Goal: Task Accomplishment & Management: Complete application form

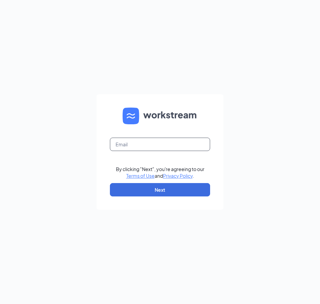
click at [122, 143] on input "text" at bounding box center [160, 144] width 100 height 13
type input "[EMAIL_ADDRESS][DOMAIN_NAME]"
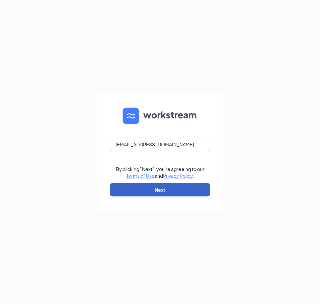
click at [151, 188] on button "Next" at bounding box center [160, 189] width 100 height 13
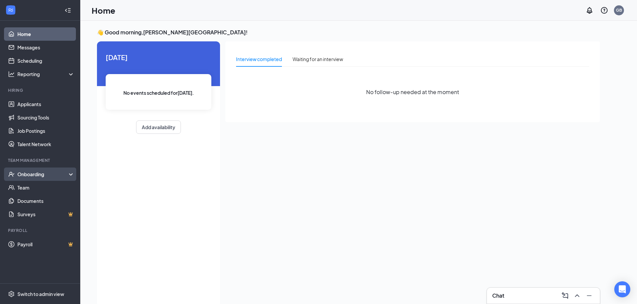
click at [60, 175] on div "Onboarding" at bounding box center [42, 174] width 51 height 7
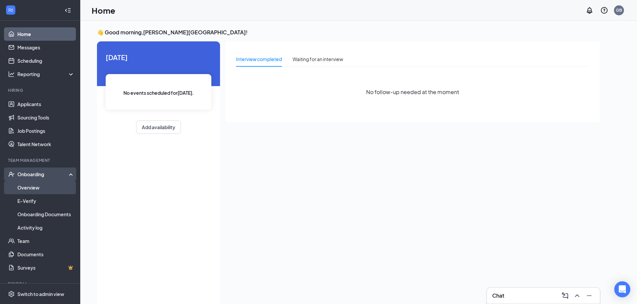
click at [55, 185] on link "Overview" at bounding box center [45, 187] width 57 height 13
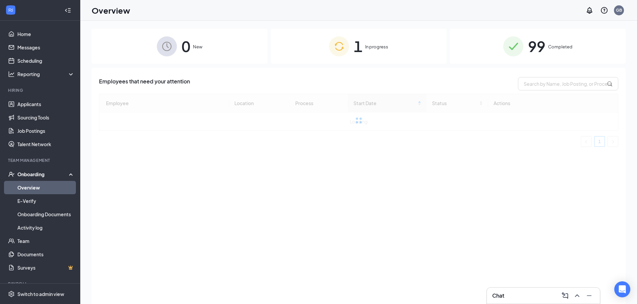
click at [320, 52] on div "1 In progress" at bounding box center [359, 46] width 176 height 35
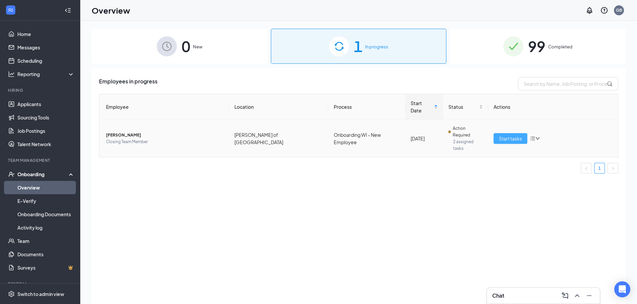
click at [320, 135] on span "Start tasks" at bounding box center [510, 138] width 23 height 7
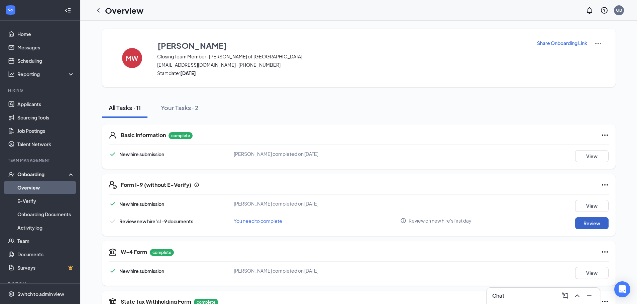
click at [320, 223] on button "Review" at bounding box center [591, 224] width 33 height 12
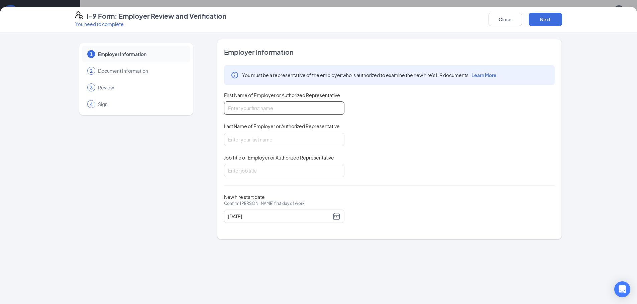
click at [289, 105] on input "First Name of Employer or Authorized Representative" at bounding box center [284, 108] width 120 height 13
type input "Jadon"
type input "Shaikh"
click at [272, 173] on input "Job Title of Employer or Authorized Representative" at bounding box center [284, 170] width 120 height 13
type input "1st Assistant"
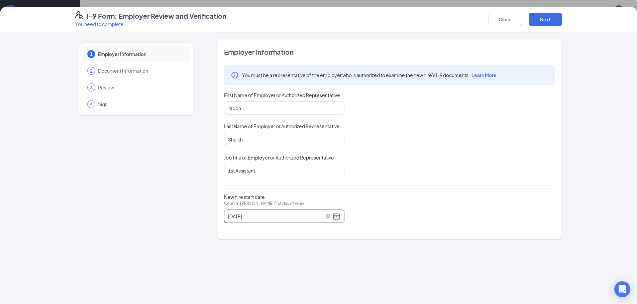
click at [320, 216] on div "08/26/2025" at bounding box center [284, 217] width 112 height 8
click at [305, 229] on button "button" at bounding box center [303, 231] width 7 height 13
type input "09/15/2025"
click at [247, 276] on div "15" at bounding box center [246, 276] width 8 height 8
click at [320, 158] on div "You must be a representative of the employer who is authorized to examine the n…" at bounding box center [389, 121] width 330 height 112
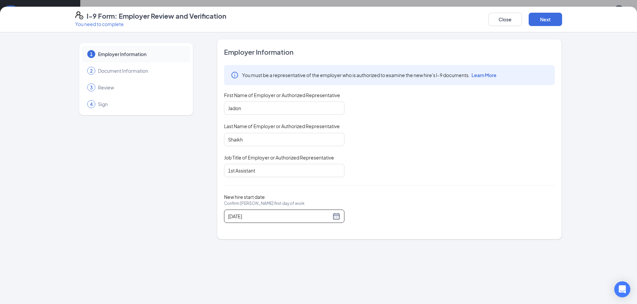
click at [320, 157] on div "You must be a representative of the employer who is authorized to examine the n…" at bounding box center [389, 121] width 330 height 112
click at [320, 21] on button "Next" at bounding box center [544, 19] width 33 height 13
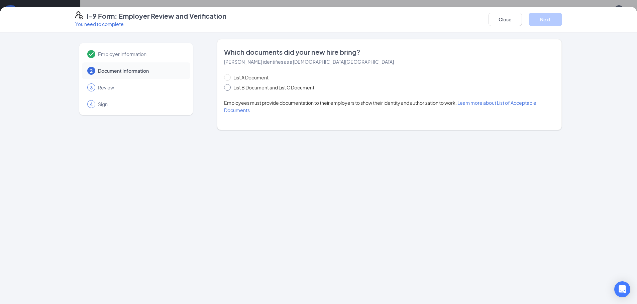
click at [225, 86] on input "List B Document and List C Document" at bounding box center [226, 86] width 5 height 5
radio input "true"
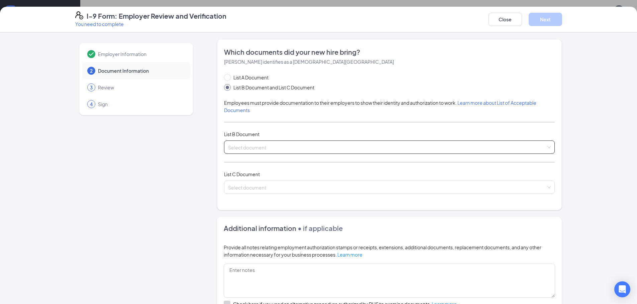
click at [318, 143] on input "search" at bounding box center [387, 146] width 318 height 10
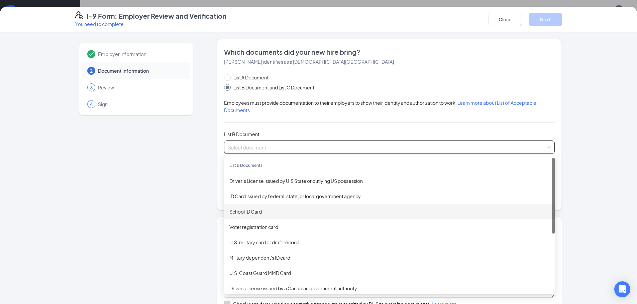
click at [272, 209] on div "School ID Card" at bounding box center [389, 211] width 320 height 7
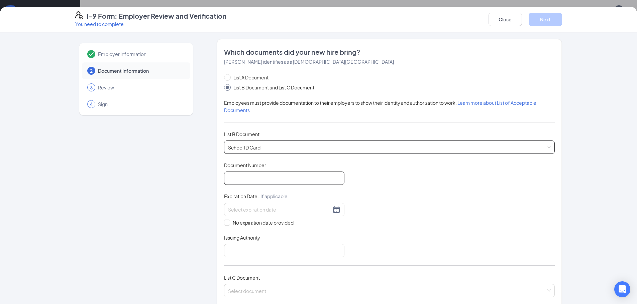
click at [253, 173] on input "Document Number" at bounding box center [284, 178] width 120 height 13
click at [254, 178] on input "Document Number" at bounding box center [284, 178] width 120 height 13
type input "3003169"
click at [224, 221] on input "No expiration date provided" at bounding box center [226, 222] width 5 height 5
checkbox input "true"
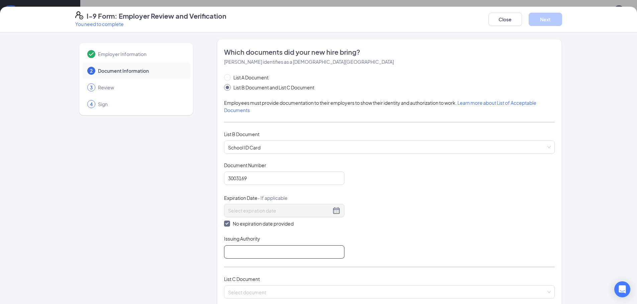
click at [250, 250] on input "Issuing Authority" at bounding box center [284, 252] width 120 height 13
type input "Campbellsport Middle School"
click at [320, 182] on div "Document Title School ID Card Document Number 3003169 Expiration Date - If appl…" at bounding box center [389, 210] width 330 height 97
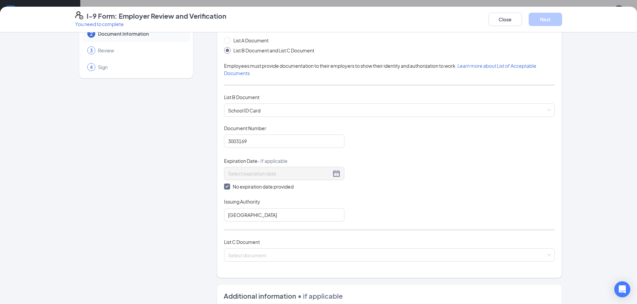
scroll to position [67, 0]
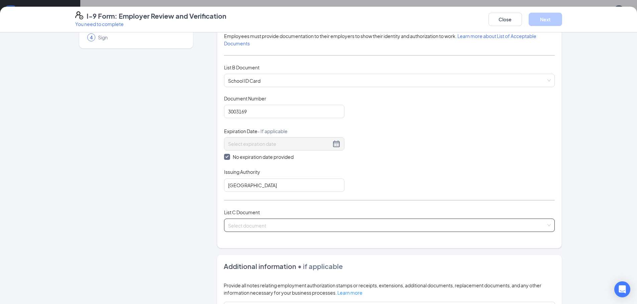
click at [265, 224] on input "search" at bounding box center [387, 224] width 318 height 10
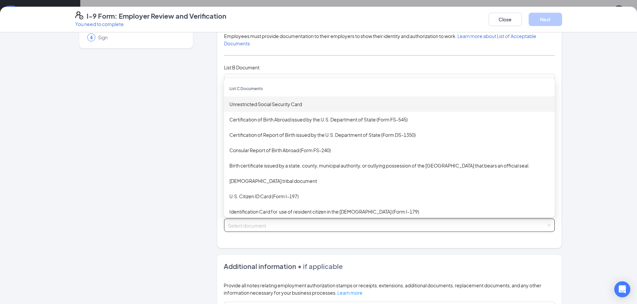
click at [281, 107] on div "Unrestricted Social Security Card" at bounding box center [389, 104] width 320 height 7
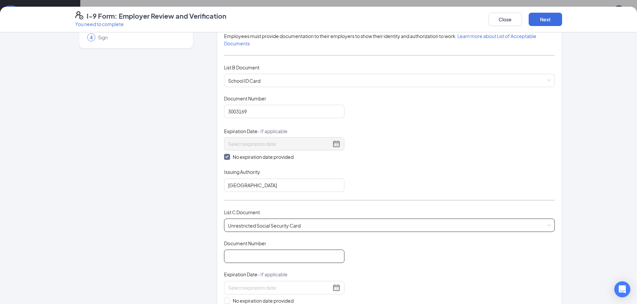
click at [276, 260] on input "Document Number" at bounding box center [284, 256] width 120 height 13
type input "729150310"
click at [320, 255] on div "Document Title Unrestricted Social Security Card Document Number 729150310 Expi…" at bounding box center [389, 288] width 330 height 96
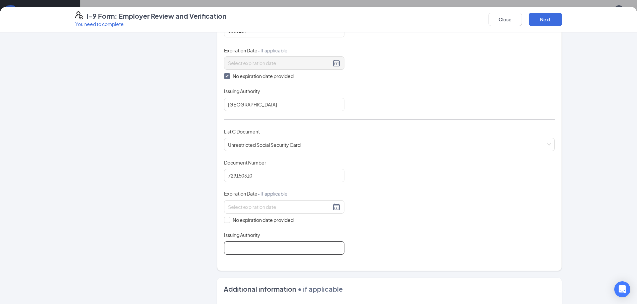
scroll to position [167, 0]
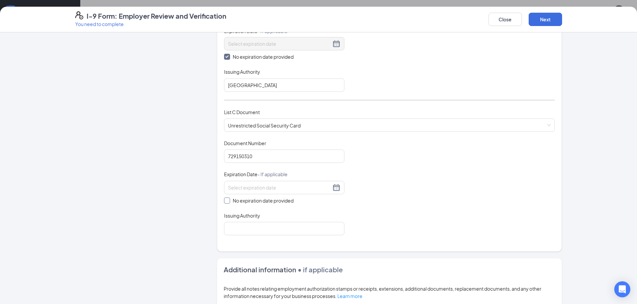
click at [226, 199] on input "No expiration date provided" at bounding box center [226, 200] width 5 height 5
checkbox input "true"
drag, startPoint x: 239, startPoint y: 232, endPoint x: 237, endPoint y: 238, distance: 6.6
click at [237, 238] on div "Which documents did your new hire bring? Mylah R Williams identifies as a citiz…" at bounding box center [389, 62] width 330 height 365
type input "Social Secuirty"
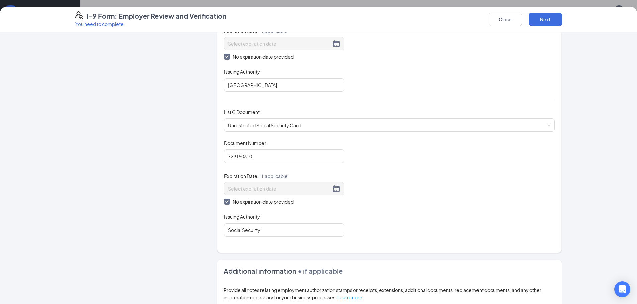
click at [320, 150] on div "Document Title Unrestricted Social Security Card Document Number 729150310 Expi…" at bounding box center [389, 188] width 330 height 97
click at [320, 15] on button "Next" at bounding box center [544, 19] width 33 height 13
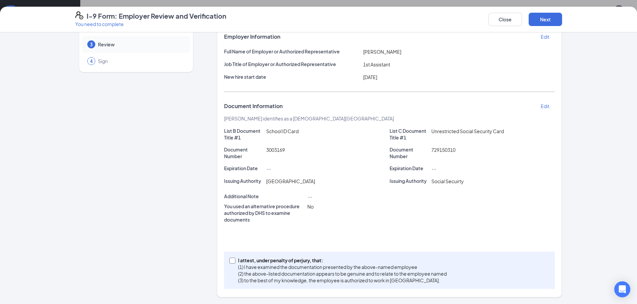
click at [230, 261] on input "I attest, under penalty of perjury, that: (1) I have examined the documentation…" at bounding box center [231, 260] width 5 height 5
checkbox input "true"
click at [320, 22] on button "Next" at bounding box center [544, 19] width 33 height 13
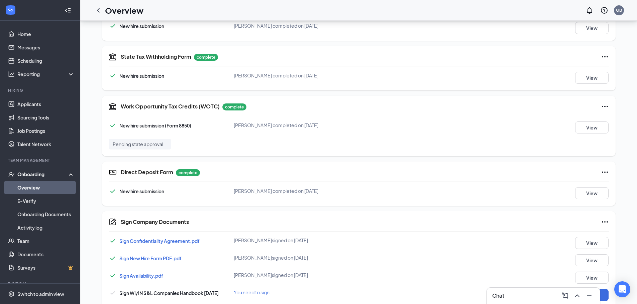
scroll to position [257, 0]
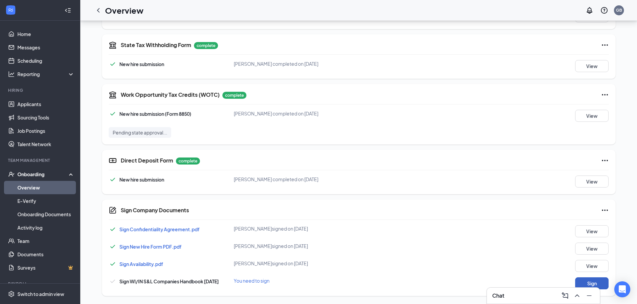
click at [320, 280] on button "Sign" at bounding box center [591, 284] width 33 height 12
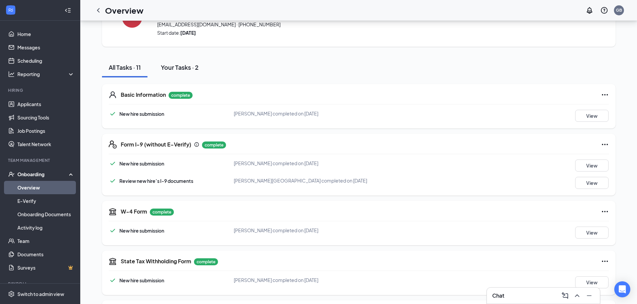
scroll to position [0, 0]
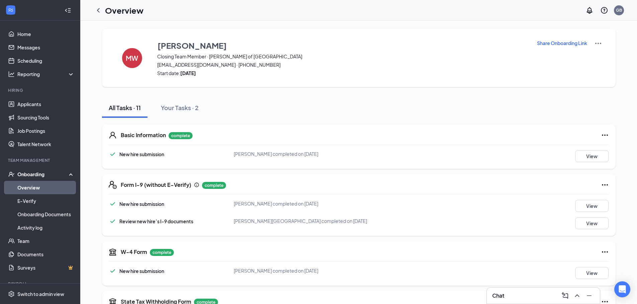
click at [101, 11] on icon "ChevronLeft" at bounding box center [98, 10] width 8 height 8
